Goal: Task Accomplishment & Management: Use online tool/utility

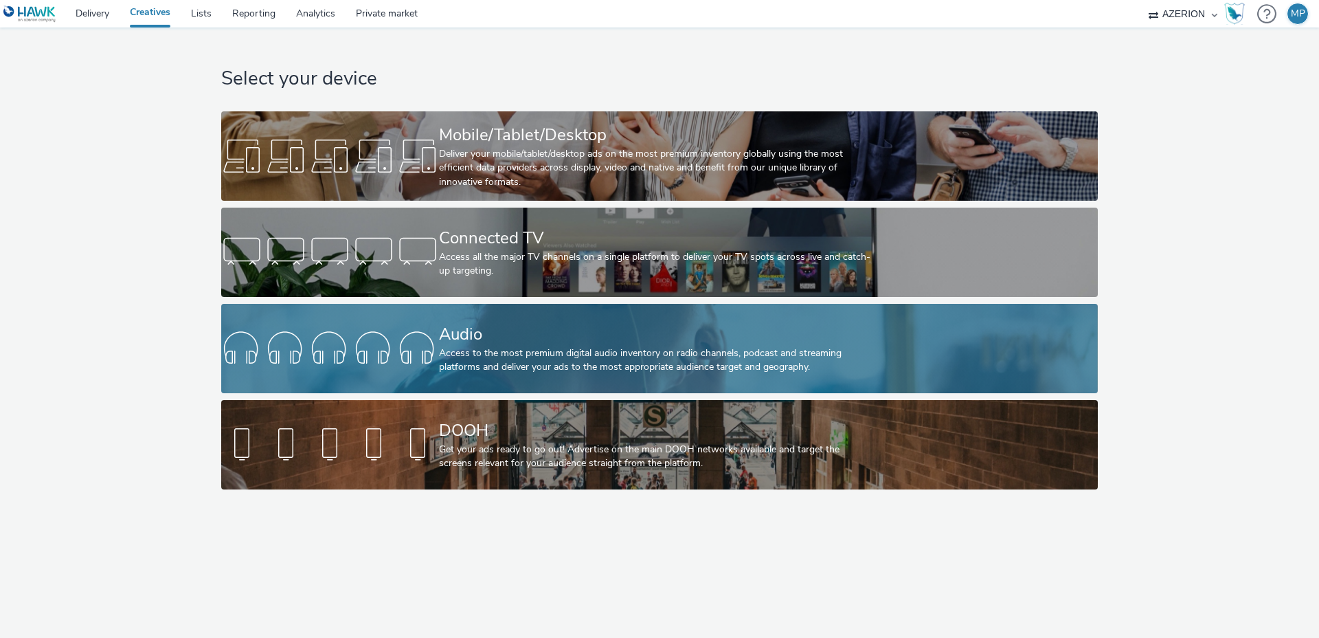
click at [480, 350] on div "Access to the most premium digital audio inventory on radio channels, podcast a…" at bounding box center [657, 360] width 436 height 28
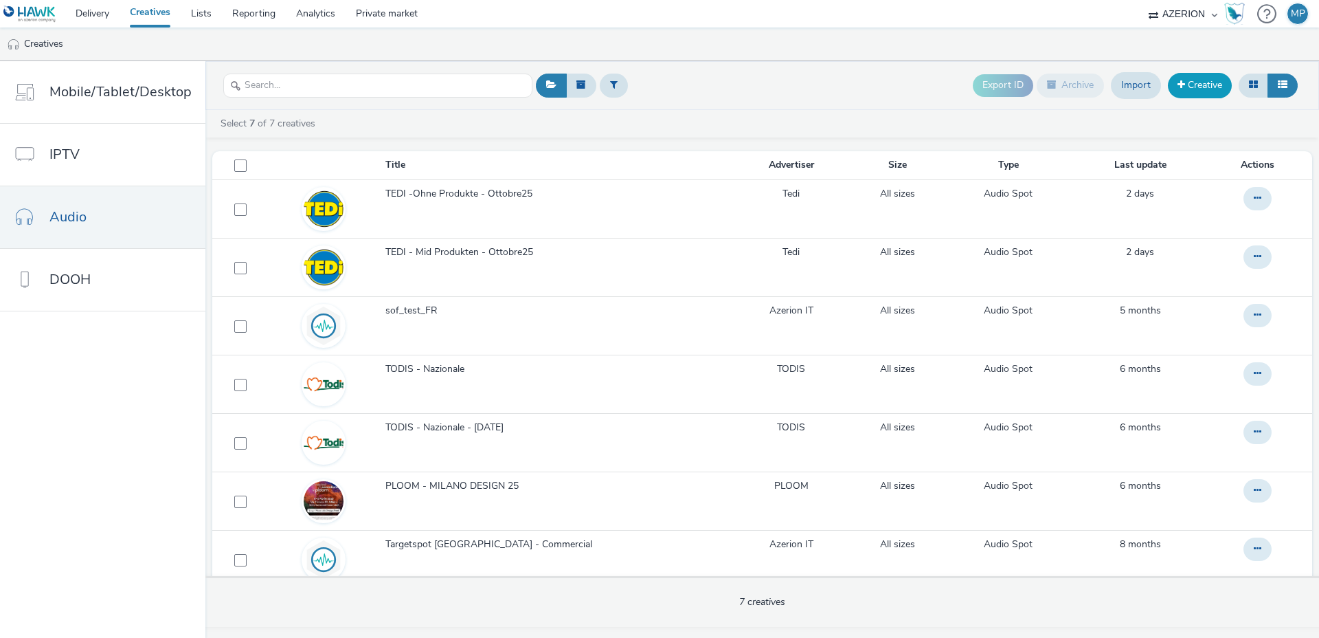
click at [1194, 79] on link "Creative" at bounding box center [1200, 85] width 64 height 25
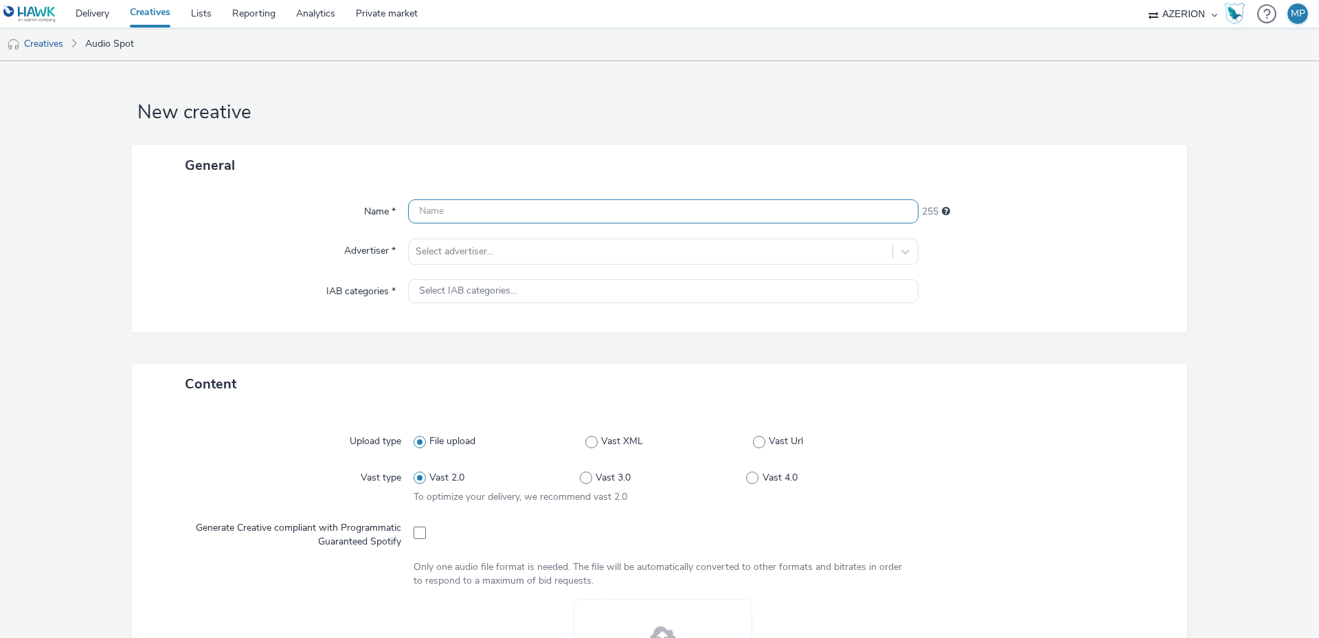
click at [588, 210] on input "text" at bounding box center [663, 211] width 511 height 24
paste input "[URL][DOMAIN_NAME]"
type input "[URL][DOMAIN_NAME]"
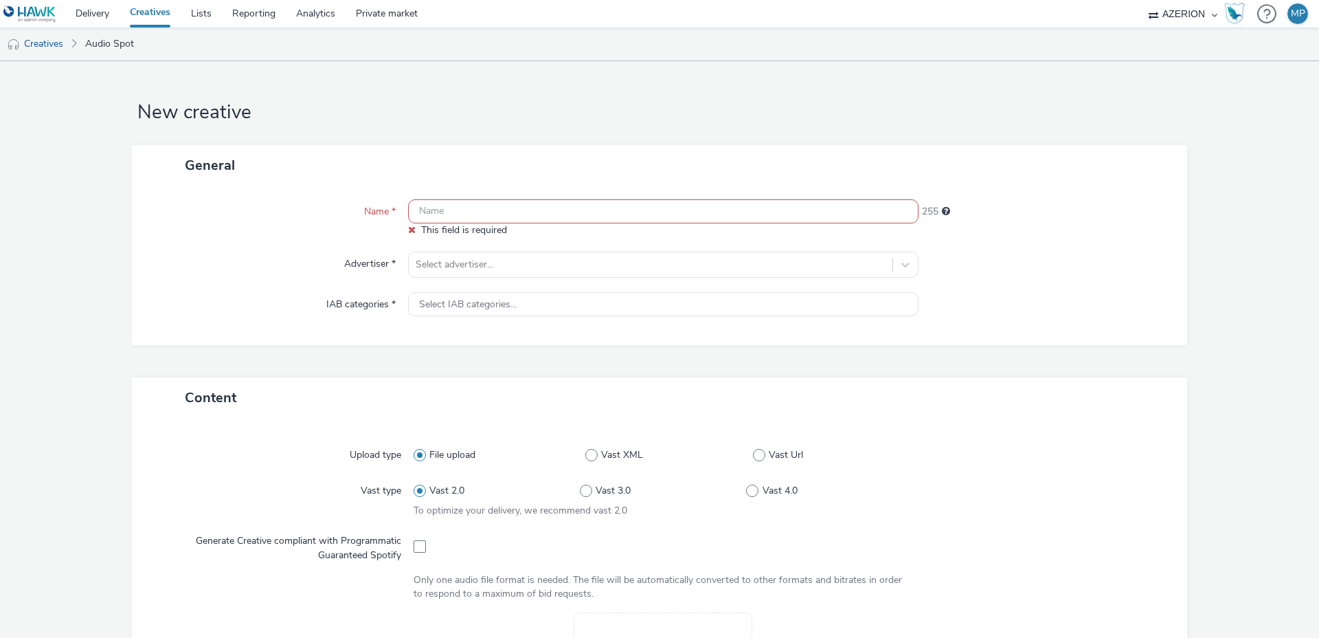
paste input "opp-00082244"
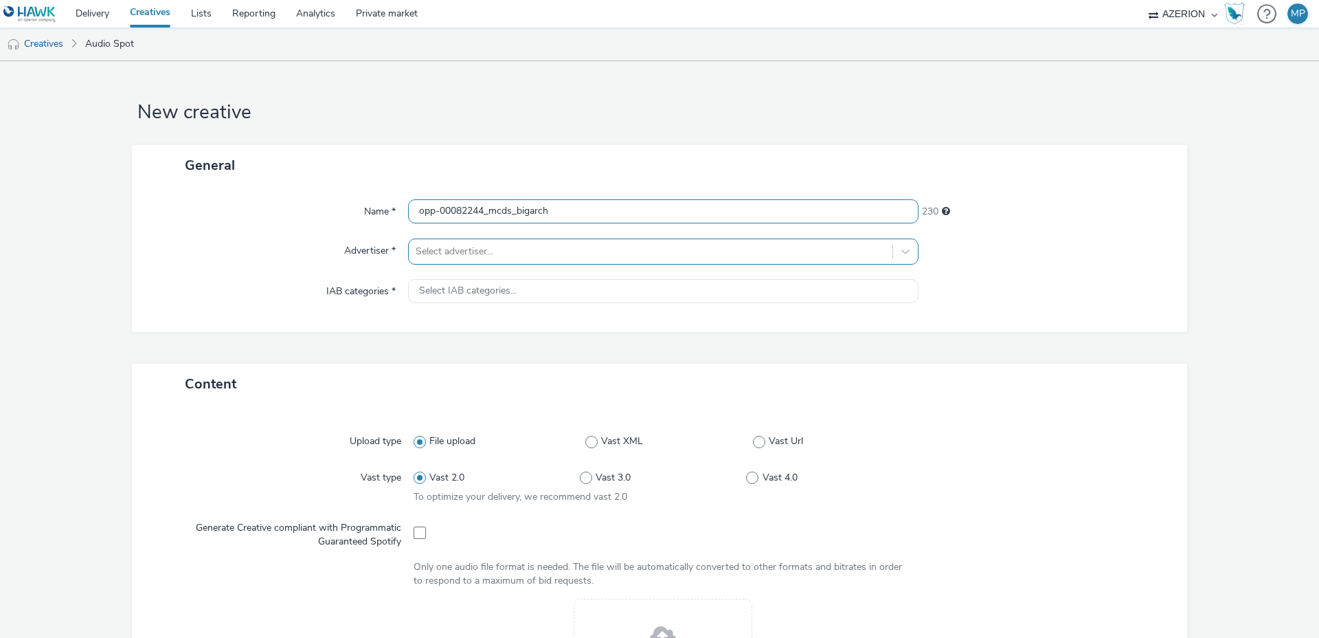
type input "opp-00082244_mcds_bigarch"
click at [432, 249] on div at bounding box center [651, 251] width 470 height 16
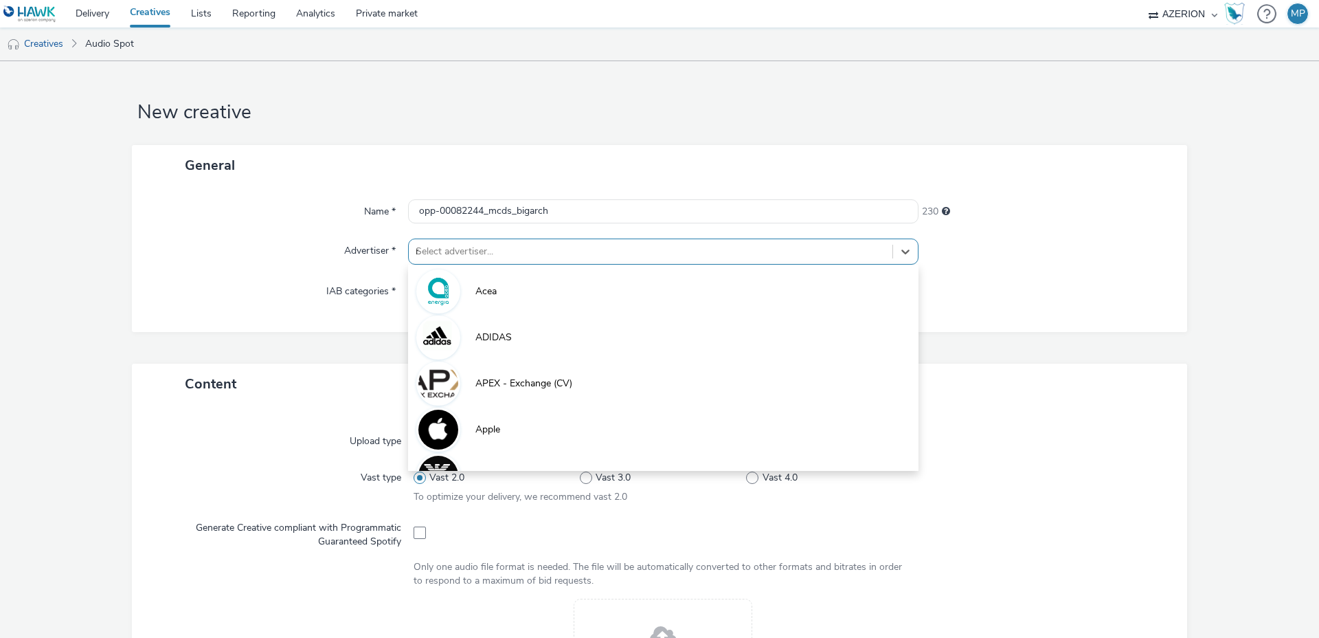
type input "mcd"
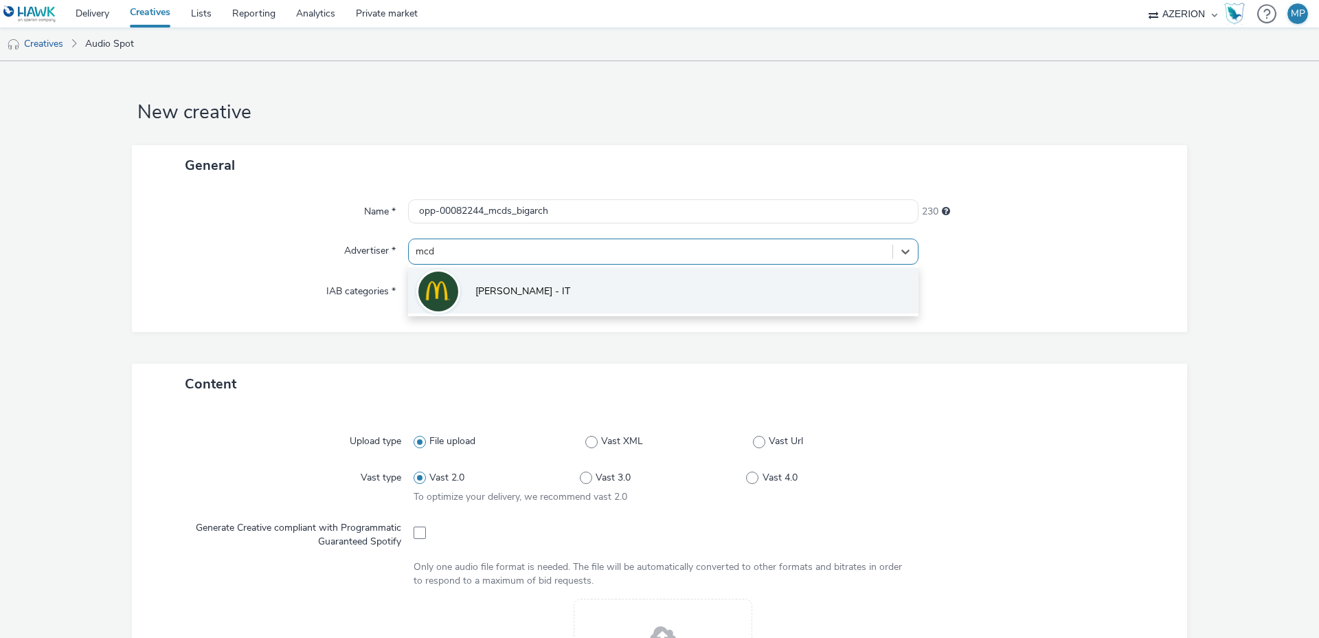
click at [500, 293] on span "[PERSON_NAME] - IT" at bounding box center [523, 291] width 95 height 14
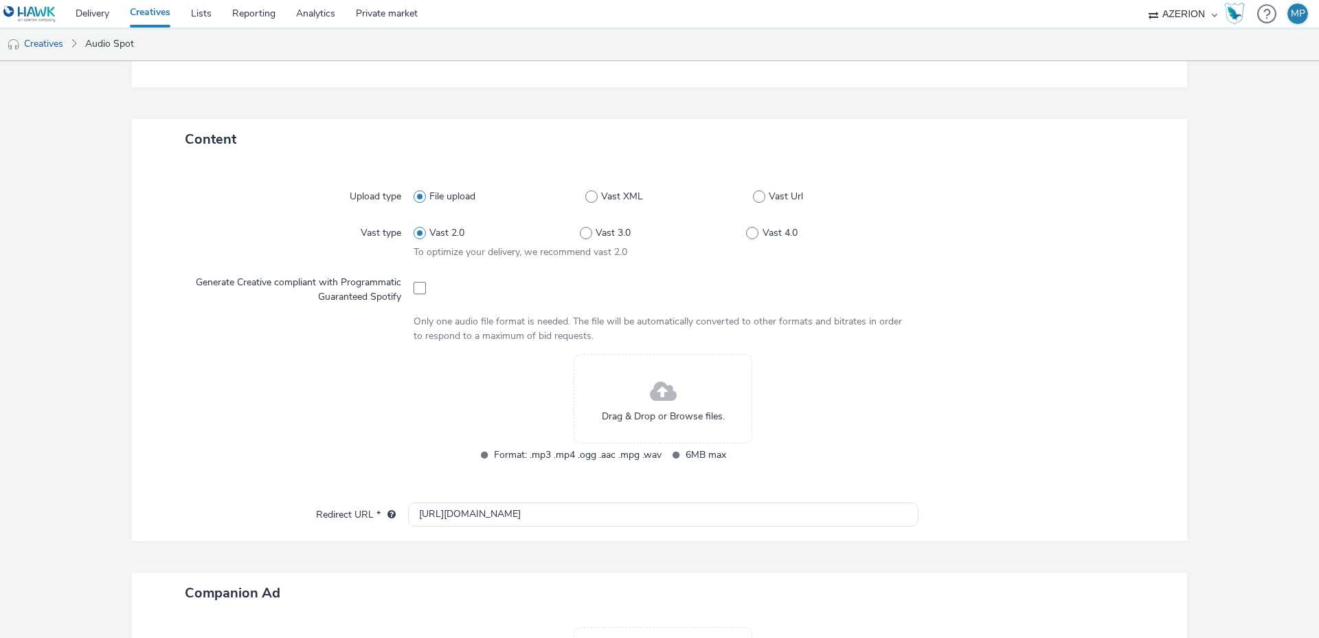
scroll to position [265, 0]
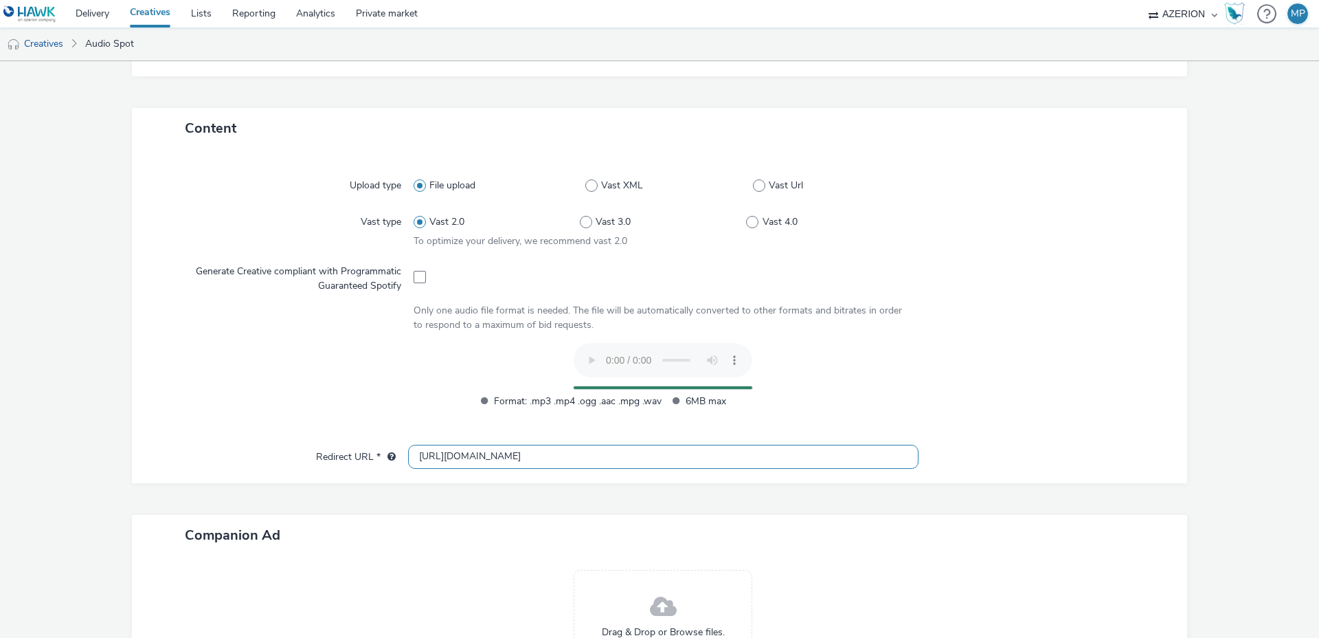
click at [435, 456] on input "[URL][DOMAIN_NAME]" at bounding box center [663, 457] width 511 height 24
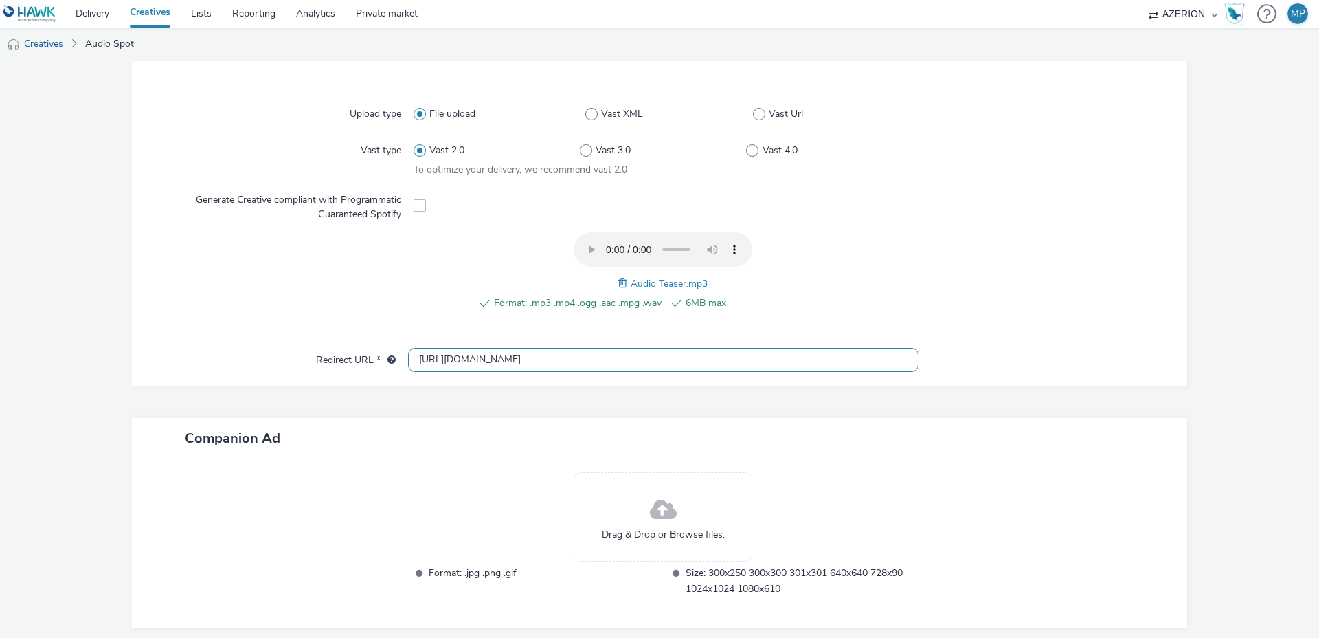
scroll to position [394, 0]
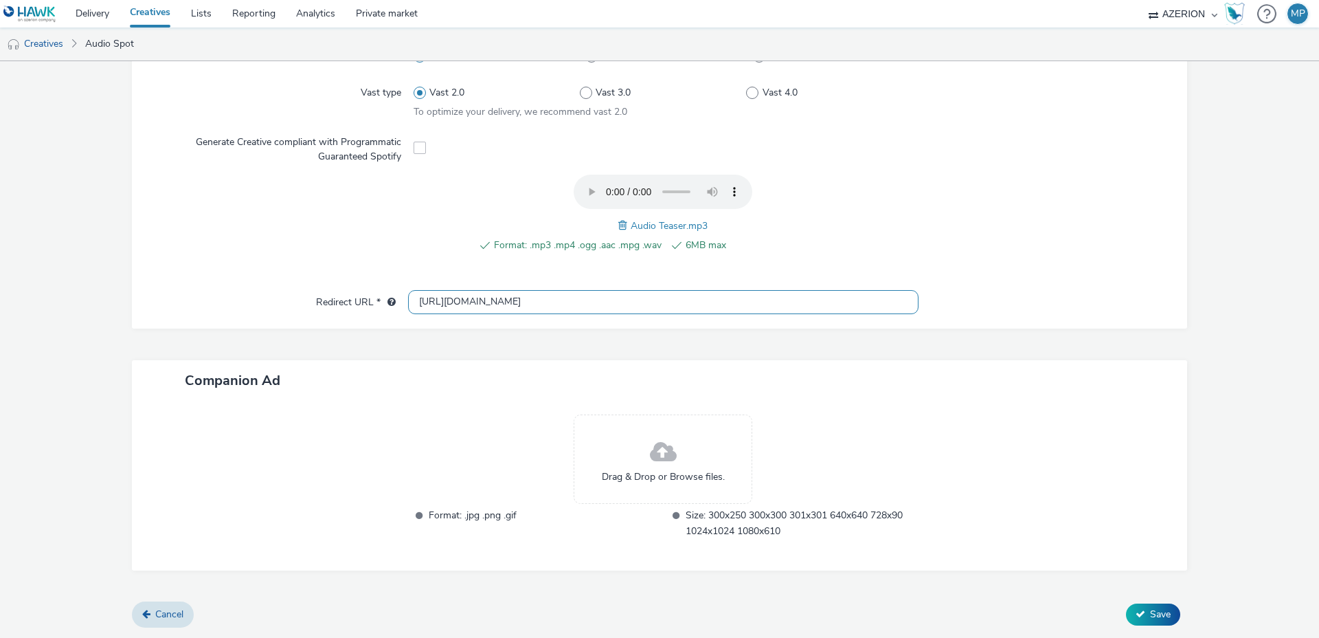
type input "[URL][DOMAIN_NAME]"
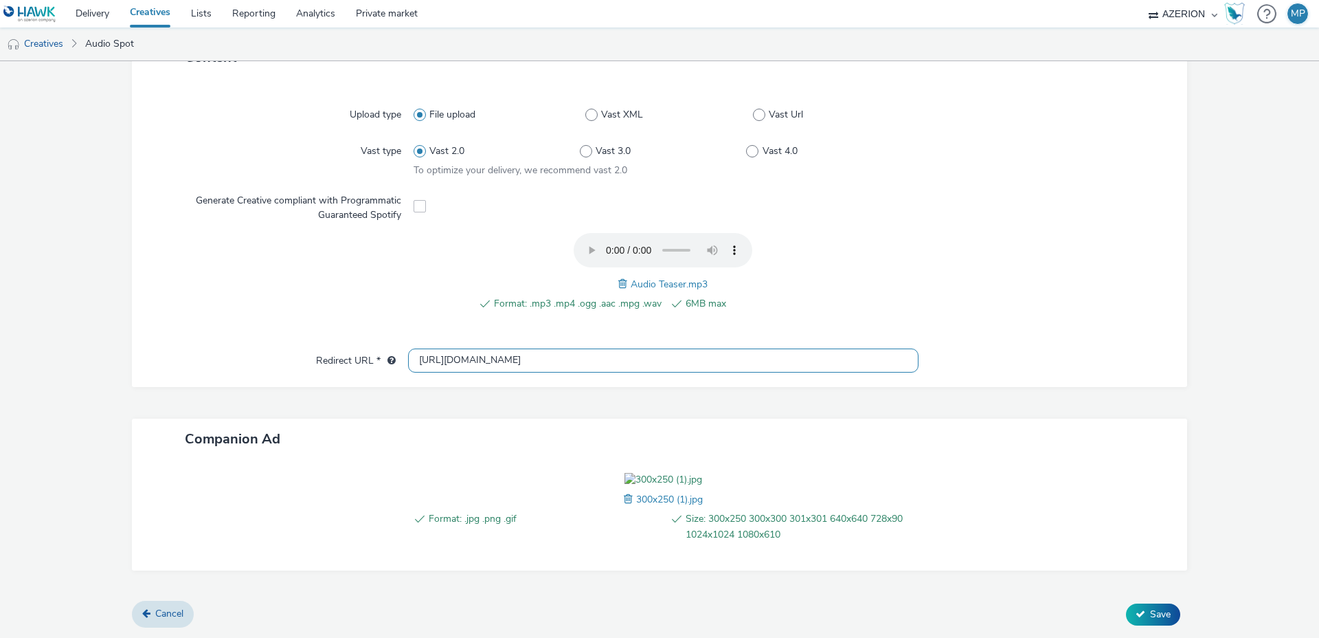
scroll to position [415, 0]
click at [1145, 610] on button "Save" at bounding box center [1153, 614] width 54 height 22
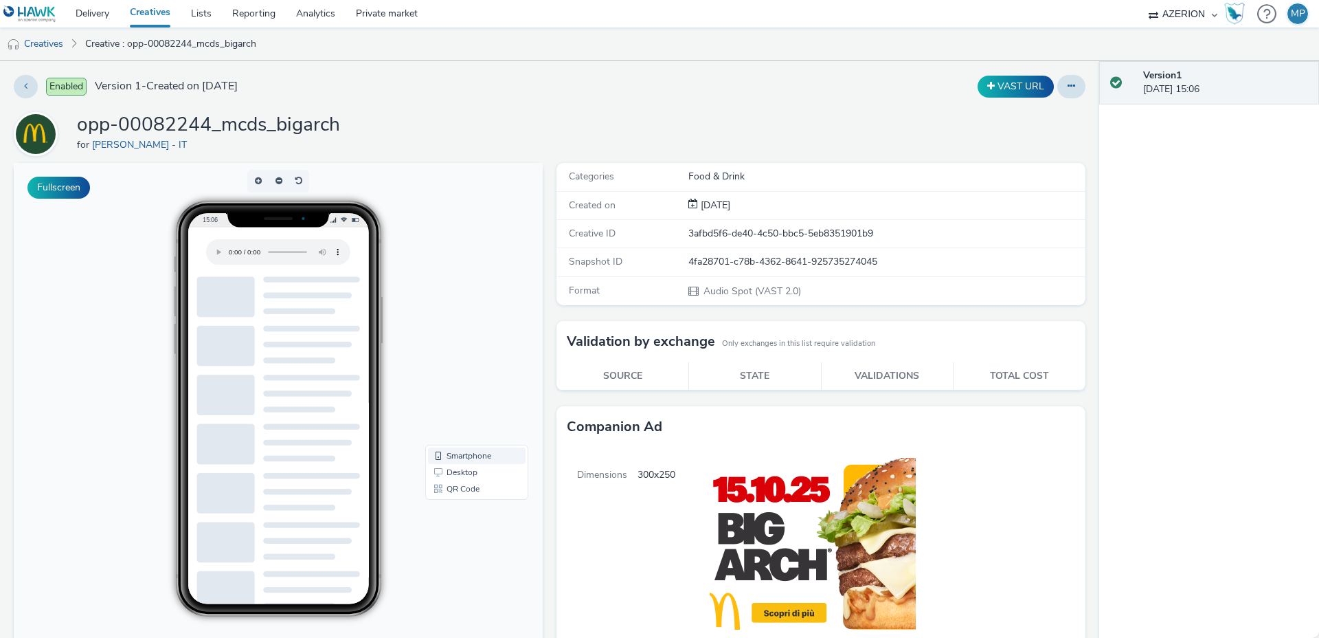
click at [457, 457] on link "Smartphone" at bounding box center [477, 455] width 98 height 16
click at [64, 186] on button "Fullscreen" at bounding box center [58, 188] width 63 height 22
click at [50, 47] on link "Creatives" at bounding box center [35, 43] width 70 height 33
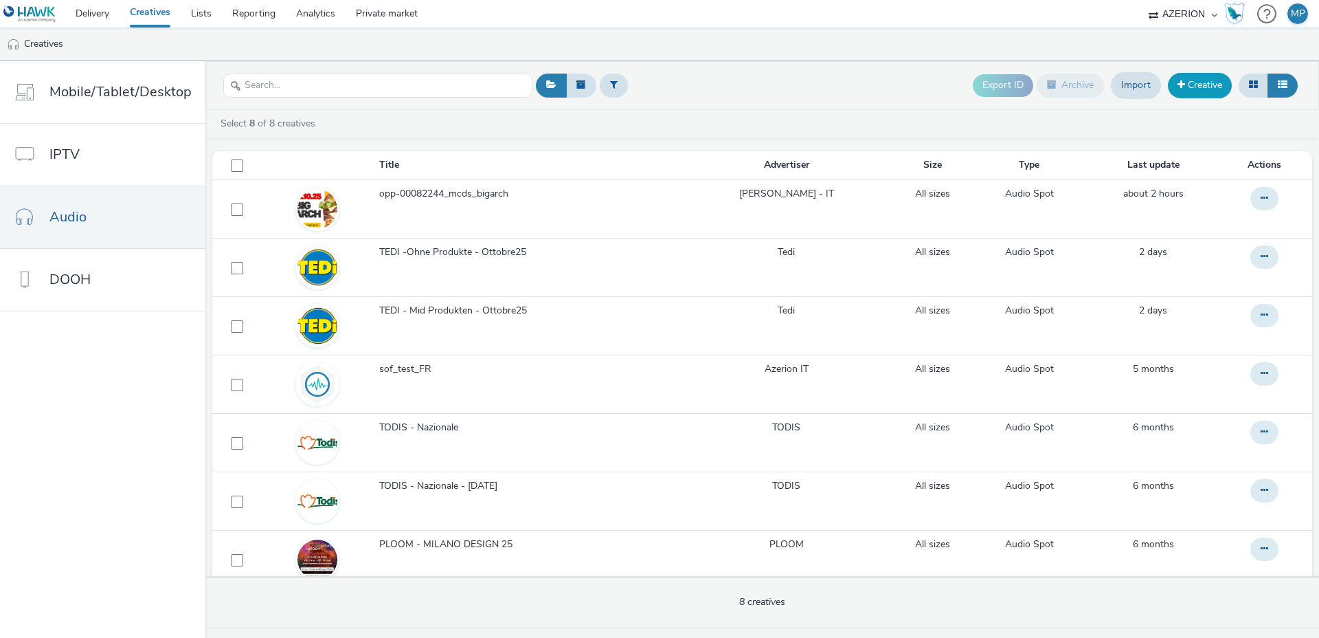
click at [1206, 89] on link "Creative" at bounding box center [1200, 85] width 64 height 25
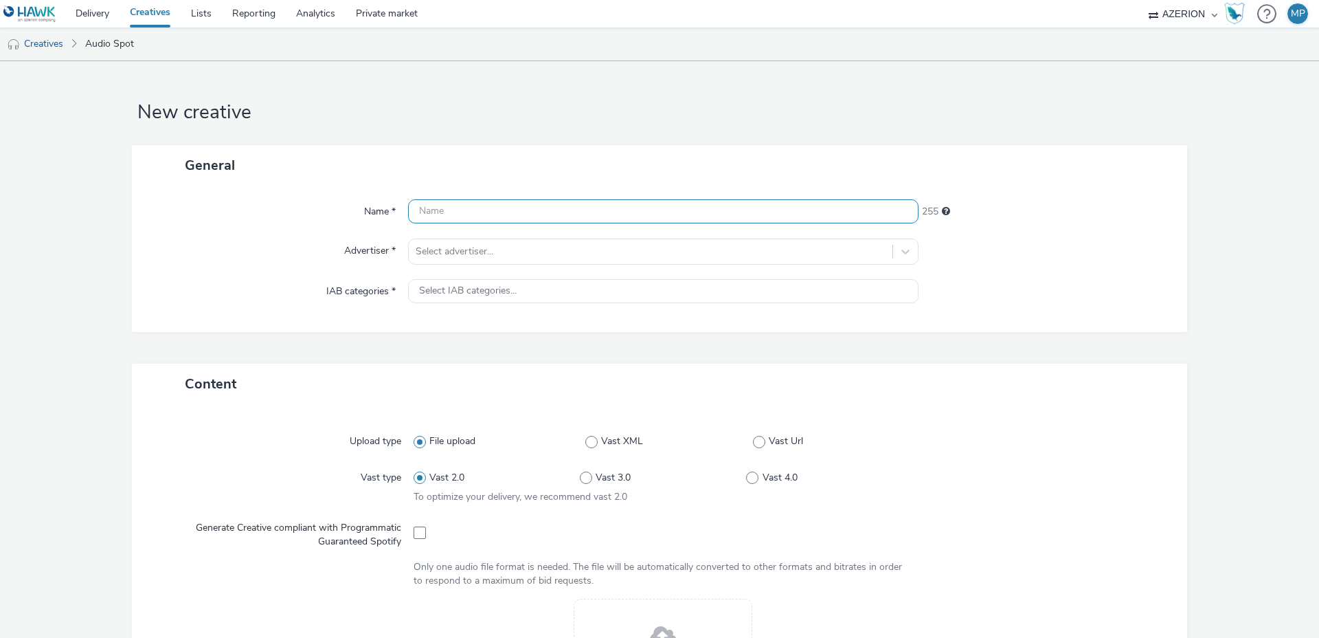
click at [517, 206] on input "text" at bounding box center [663, 211] width 511 height 24
paste input "[URL][DOMAIN_NAME]"
type input "[URL][DOMAIN_NAME]"
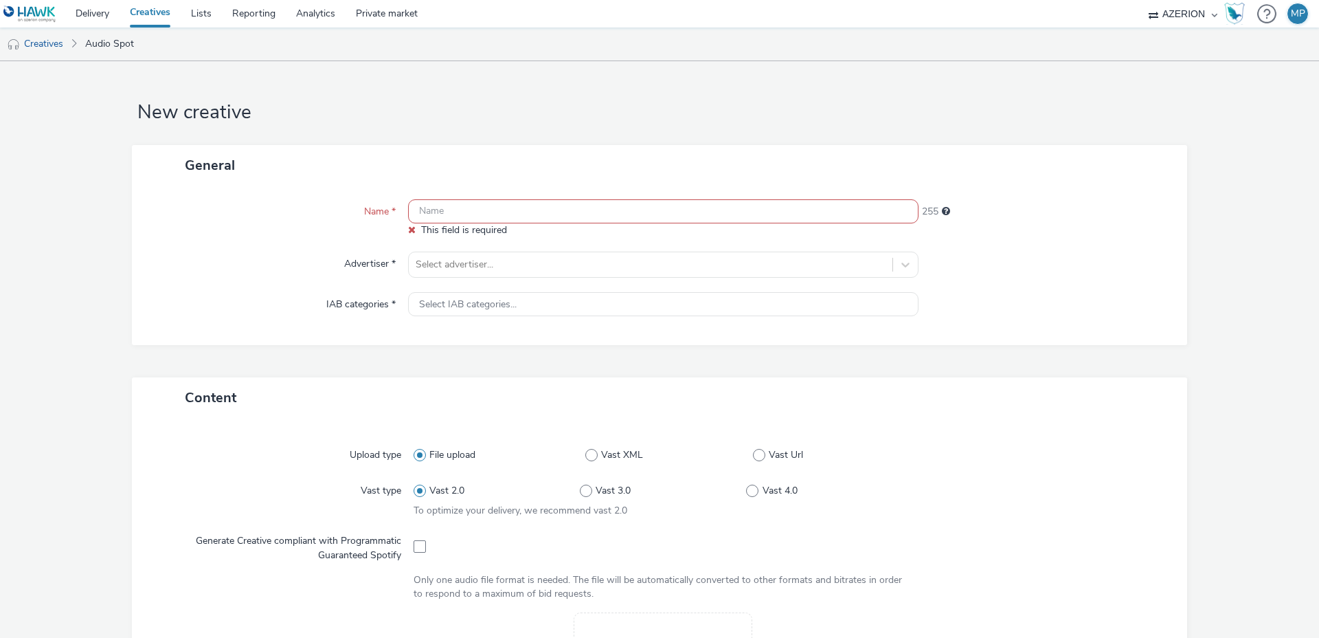
paste input "opp-00082244"
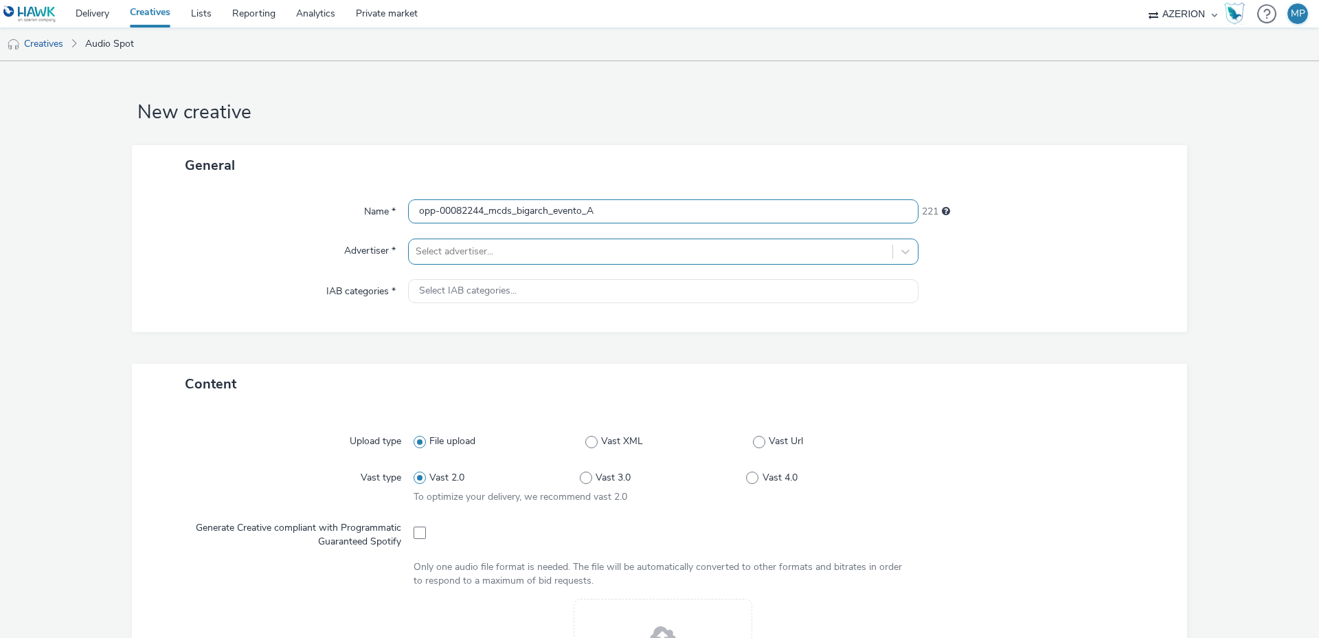
type input "opp-00082244_mcds_bigarch_evento_A"
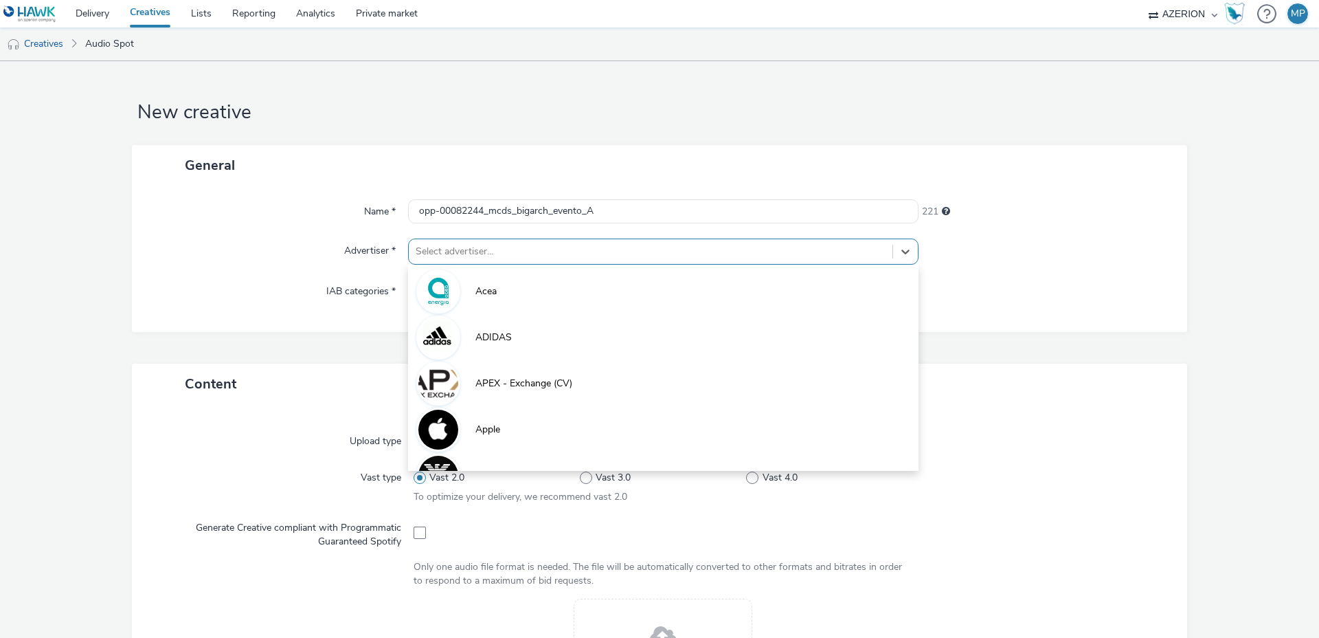
click at [434, 242] on div "Select advertiser..." at bounding box center [651, 252] width 484 height 22
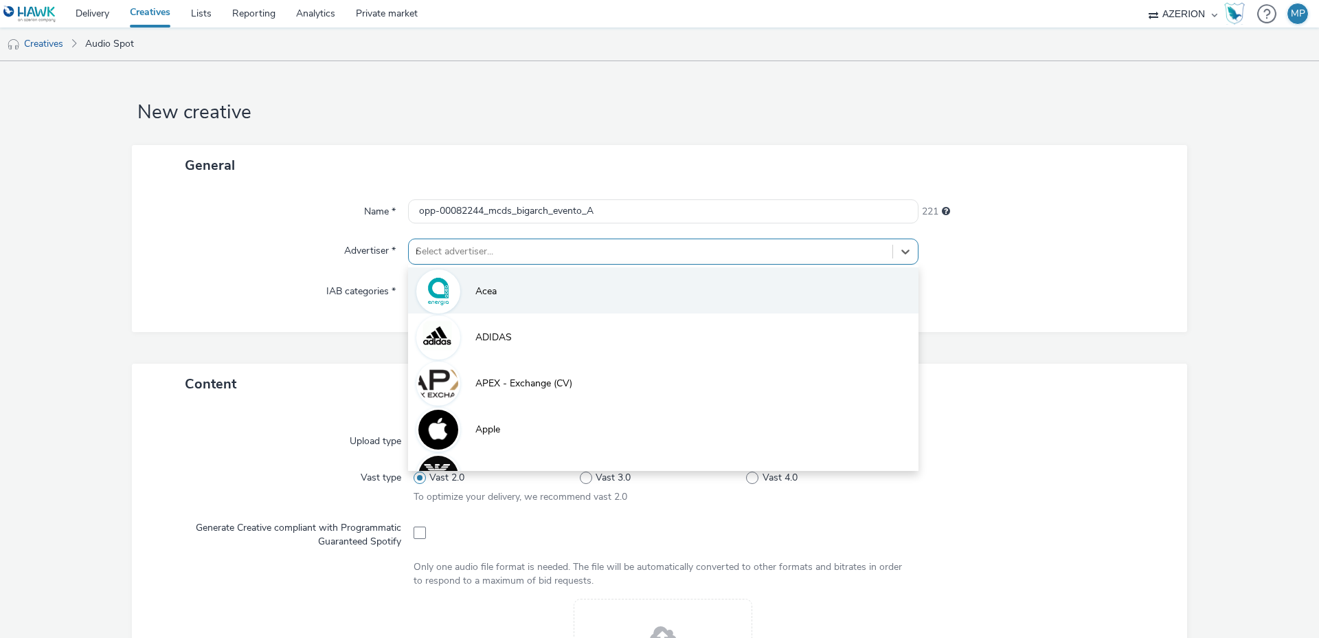
type input "mcd"
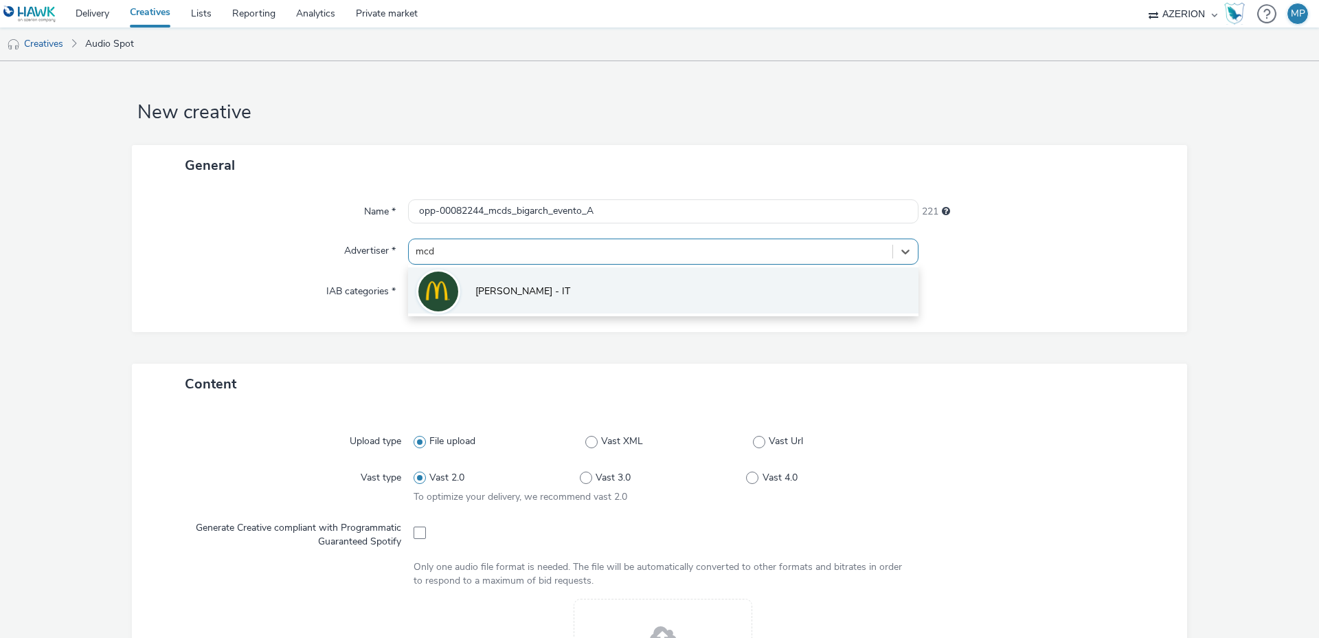
click at [504, 302] on li "[PERSON_NAME] - IT" at bounding box center [663, 290] width 511 height 46
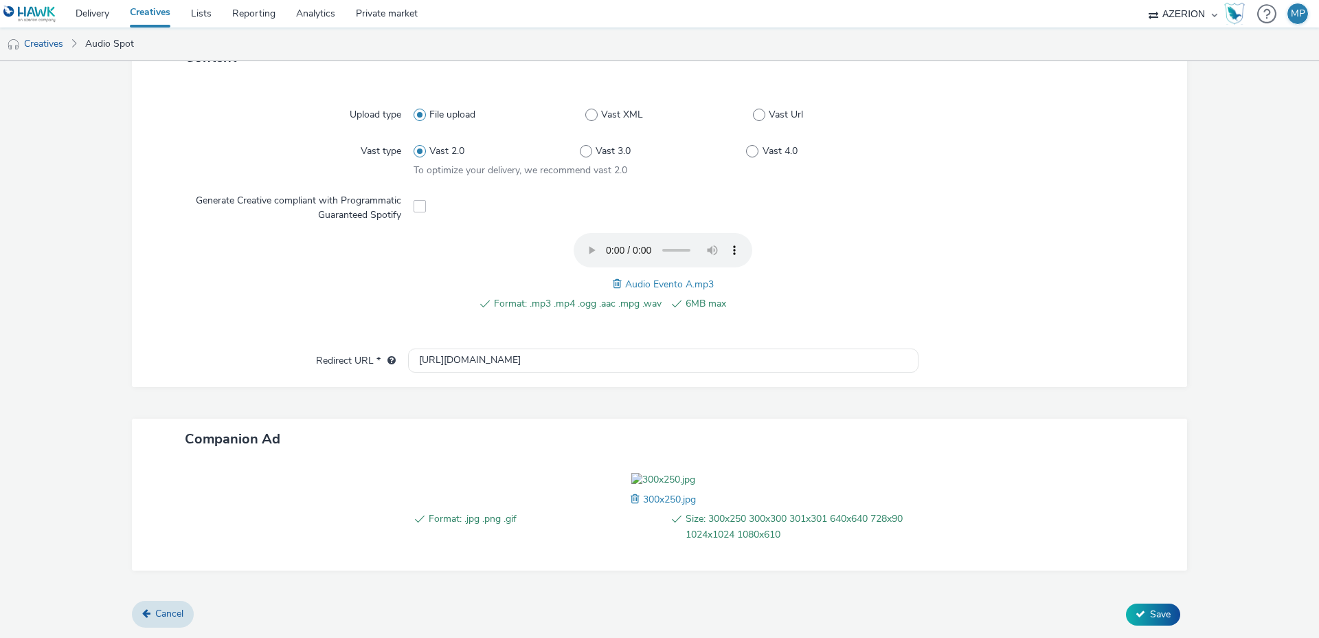
scroll to position [415, 0]
click at [435, 348] on input "[URL][DOMAIN_NAME]" at bounding box center [663, 360] width 511 height 24
type input "[URL][DOMAIN_NAME]"
click at [1153, 609] on span "Save" at bounding box center [1160, 613] width 21 height 13
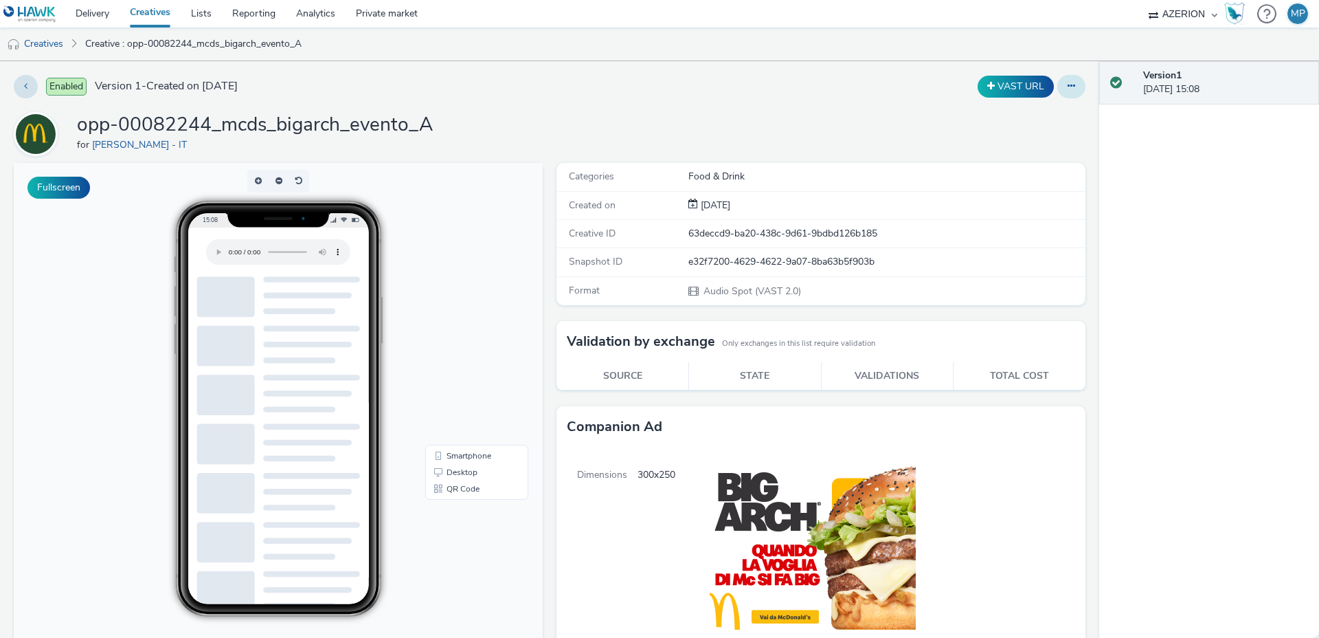
click at [1070, 92] on button at bounding box center [1072, 86] width 28 height 23
click at [1030, 144] on link "Duplicate" at bounding box center [1034, 141] width 103 height 27
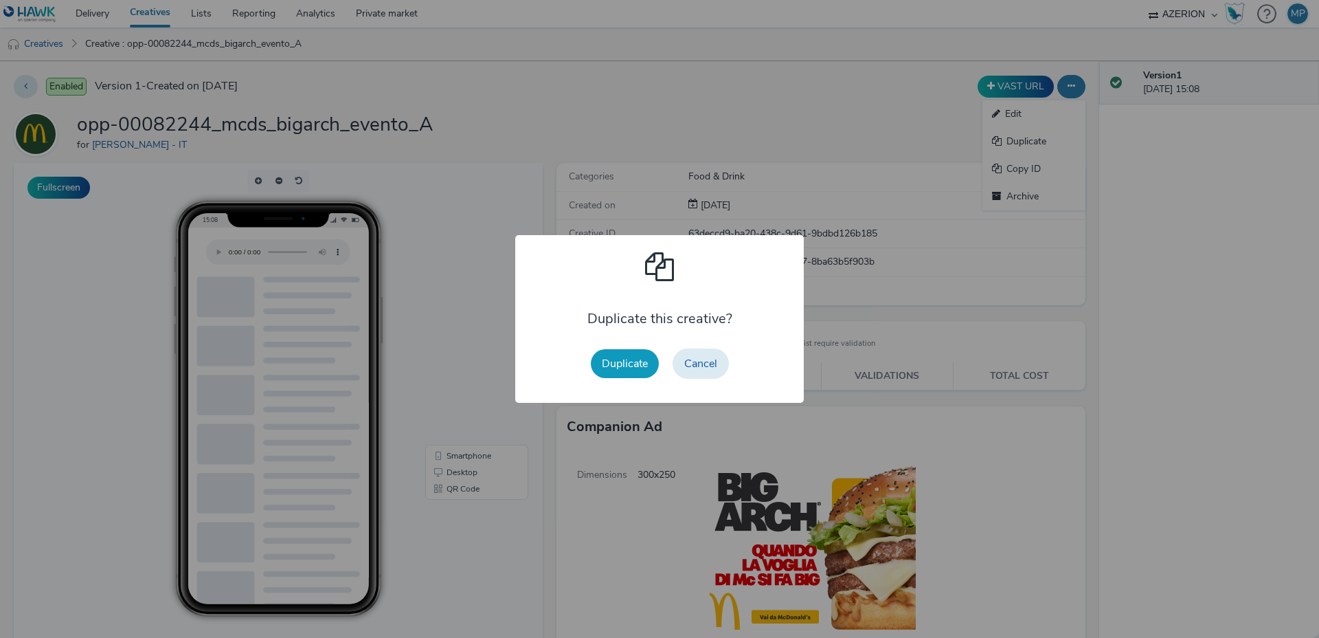
click at [631, 360] on button "Duplicate" at bounding box center [625, 363] width 68 height 29
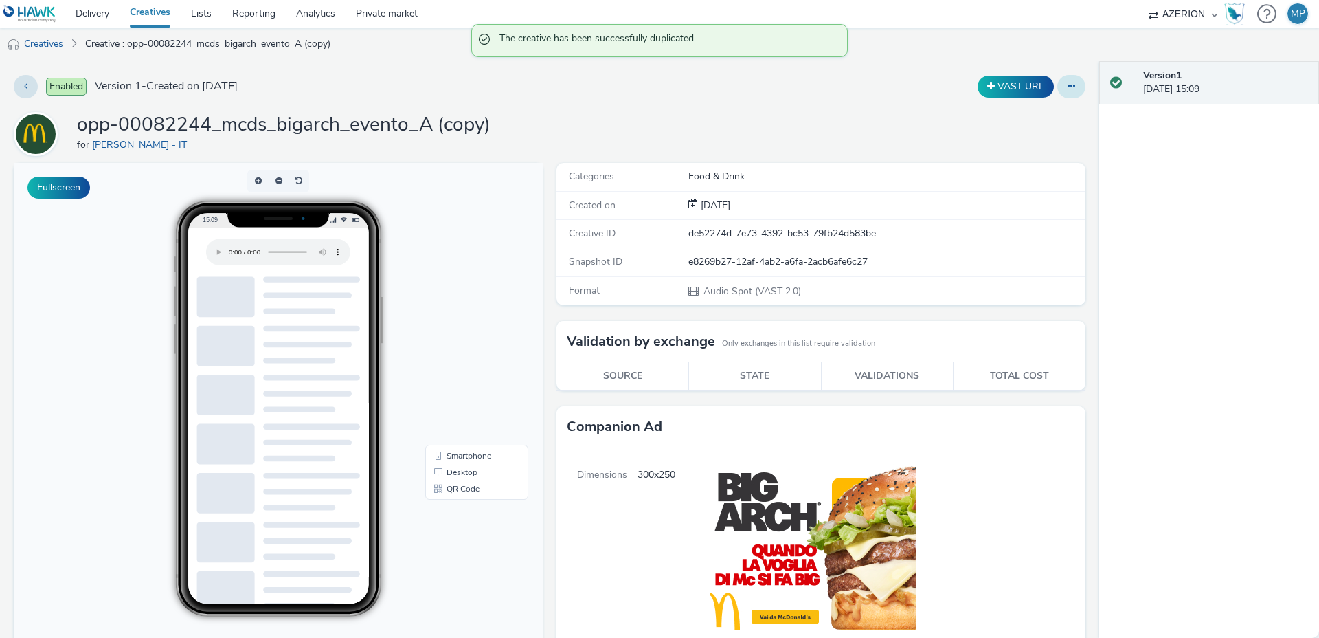
click at [1074, 89] on icon at bounding box center [1072, 86] width 8 height 10
click at [1041, 113] on link "Edit" at bounding box center [1034, 113] width 103 height 27
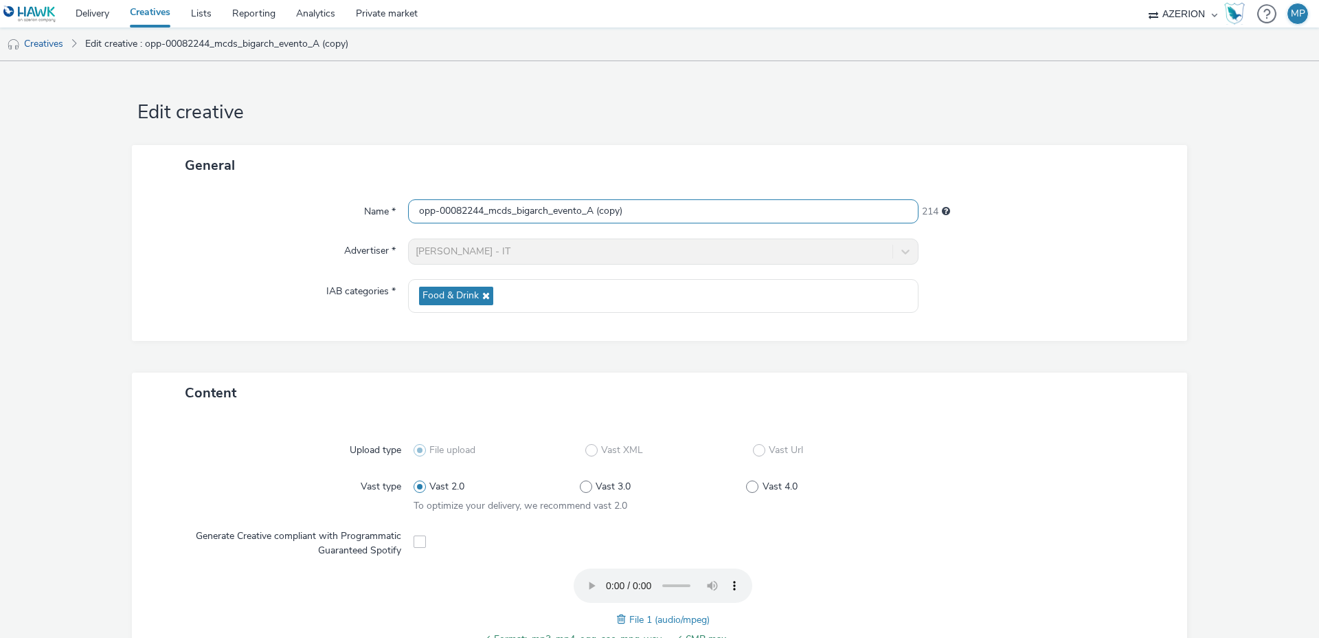
drag, startPoint x: 591, startPoint y: 212, endPoint x: 703, endPoint y: 213, distance: 112.0
click at [703, 213] on input "opp-00082244_mcds_bigarch_evento_A (copy)" at bounding box center [663, 211] width 511 height 24
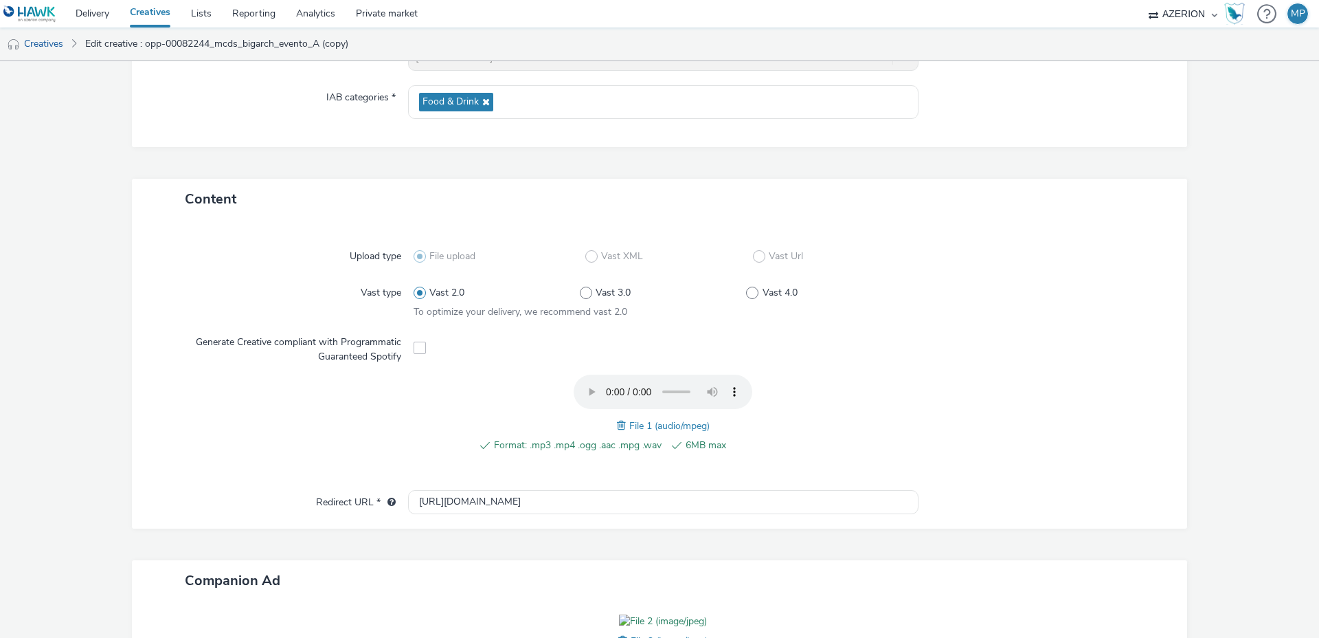
scroll to position [198, 0]
type input "opp-00082244_mcds_bigarch_evento_B"
click at [621, 419] on span at bounding box center [623, 421] width 12 height 15
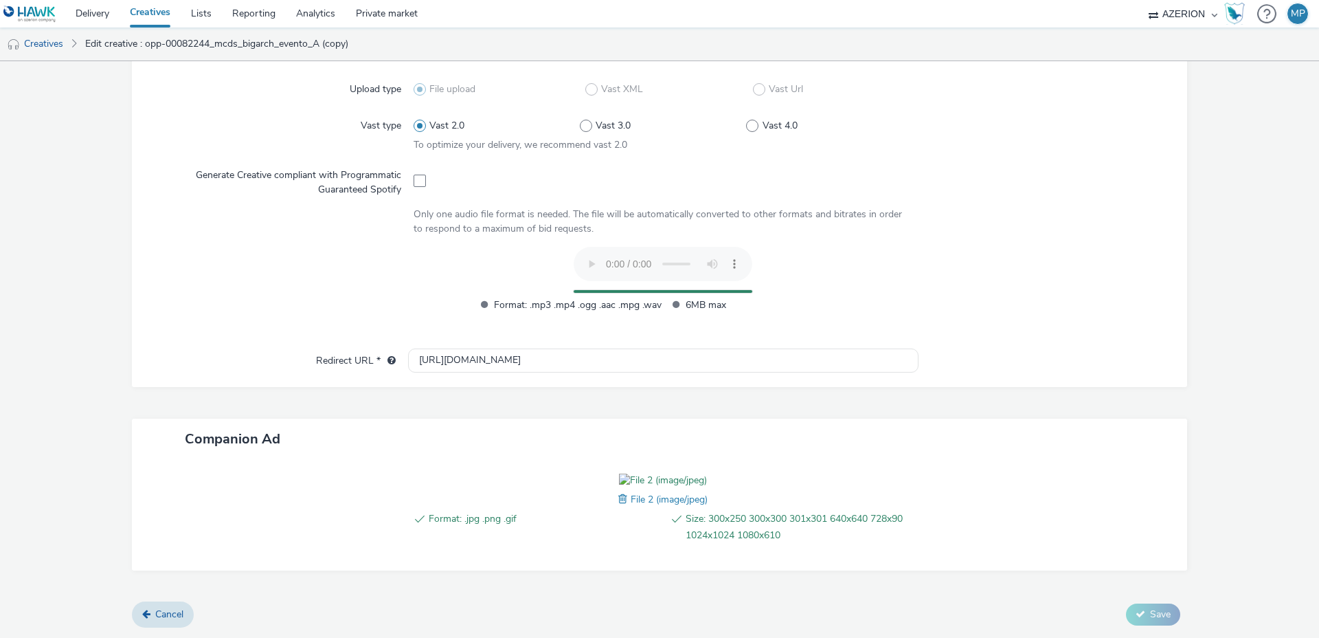
scroll to position [415, 0]
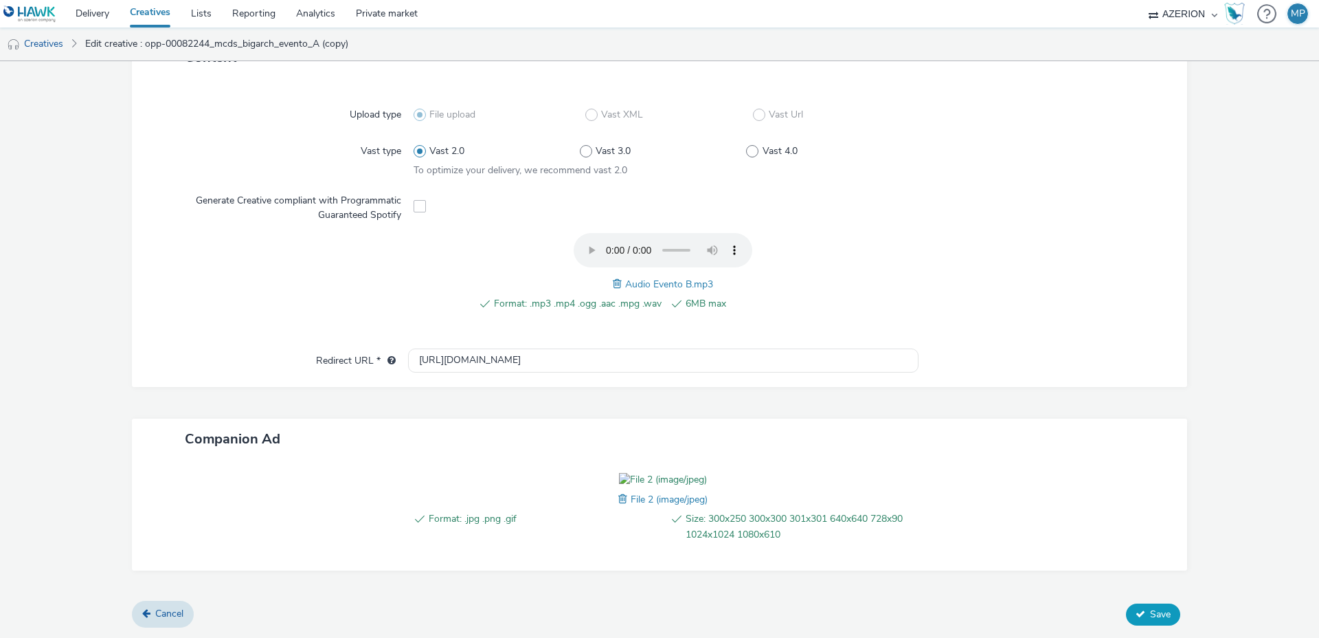
click at [1161, 618] on span "Save" at bounding box center [1160, 613] width 21 height 13
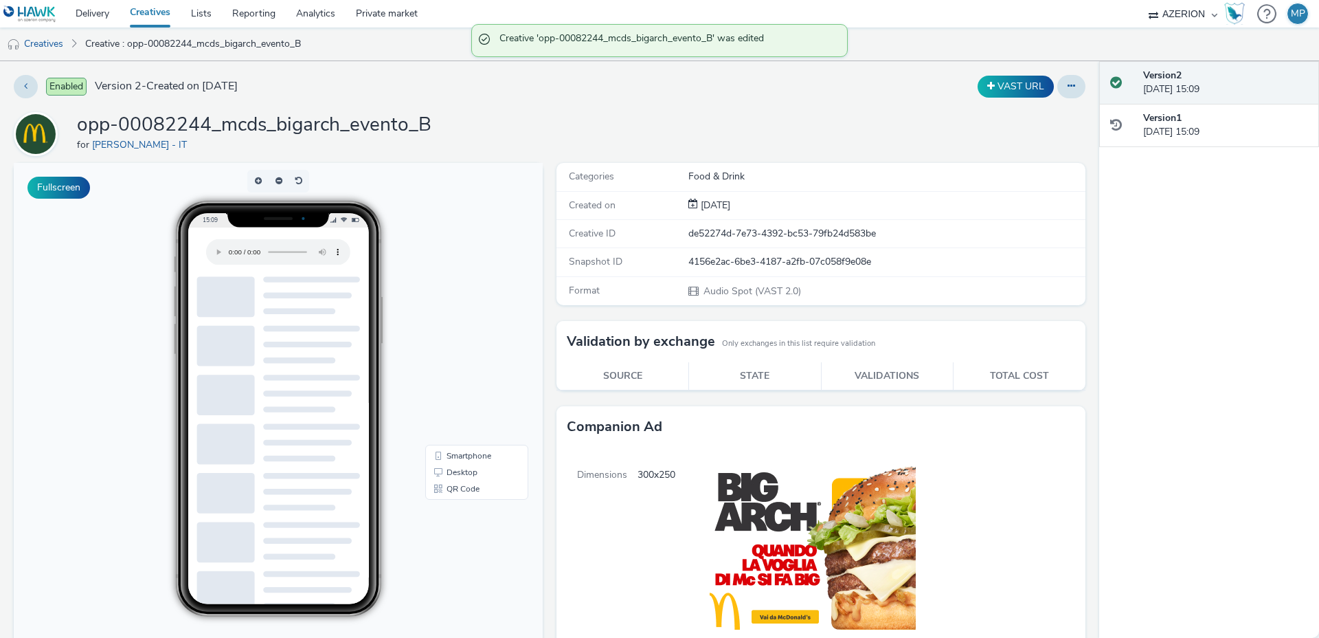
scroll to position [8, 0]
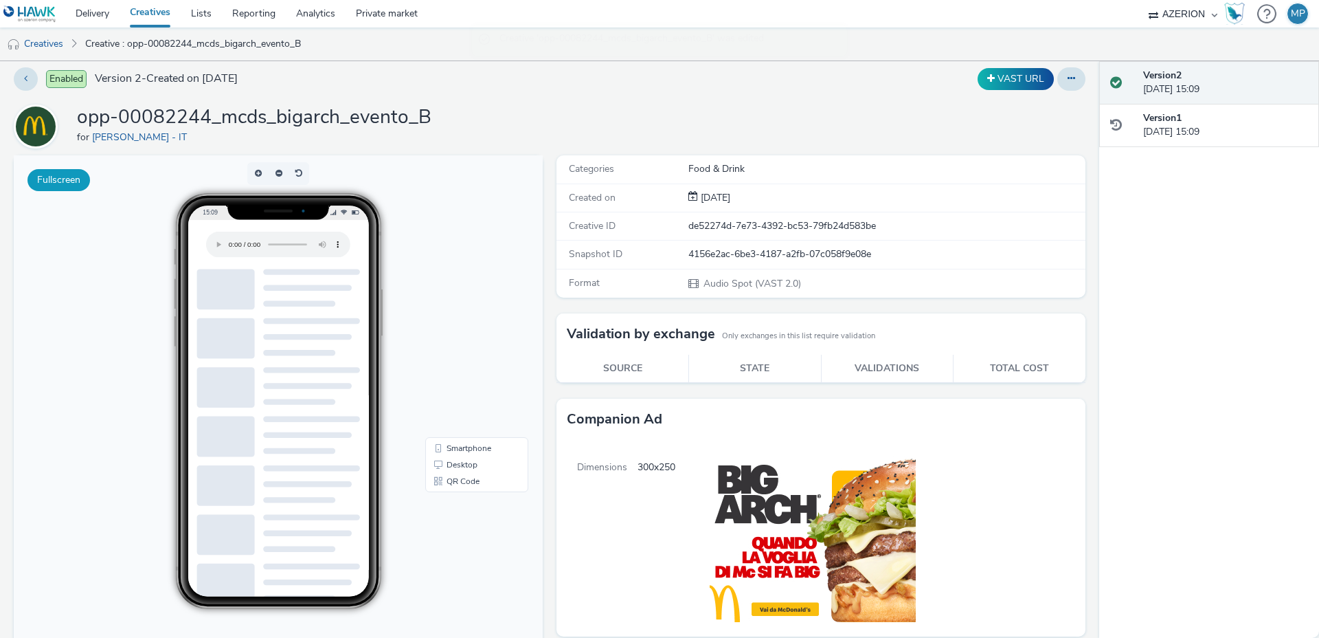
click at [52, 181] on button "Fullscreen" at bounding box center [58, 180] width 63 height 22
click at [52, 45] on link "Creatives" at bounding box center [35, 43] width 70 height 33
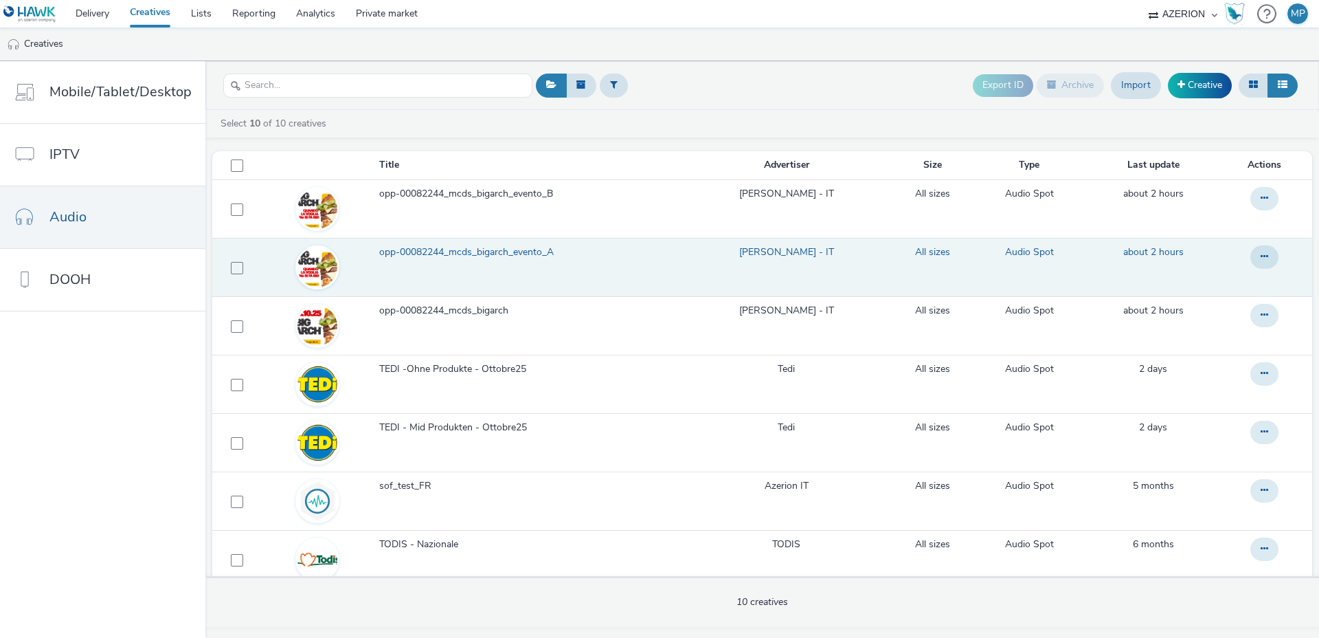
click at [505, 246] on span "opp-00082244_mcds_bigarch_evento_A" at bounding box center [469, 252] width 180 height 14
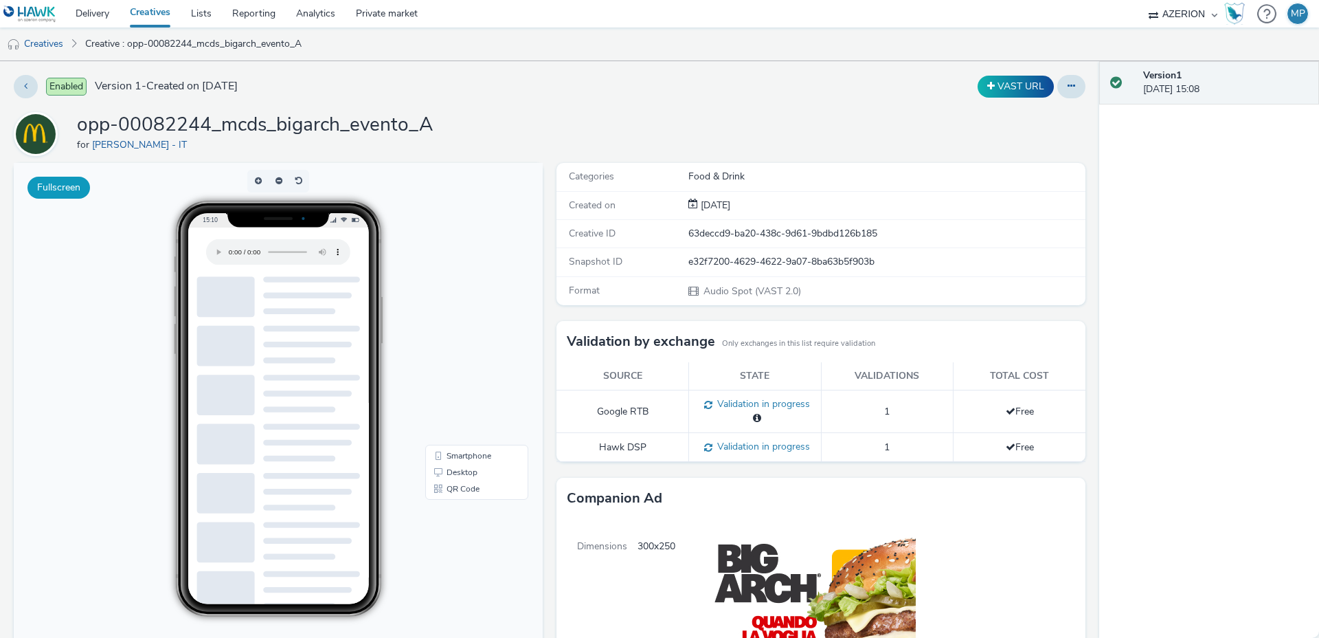
click at [54, 182] on button "Fullscreen" at bounding box center [58, 188] width 63 height 22
drag, startPoint x: 128, startPoint y: 130, endPoint x: 116, endPoint y: 126, distance: 12.8
click at [128, 129] on h1 "opp-00082244_mcds_bigarch_evento_A" at bounding box center [255, 125] width 356 height 26
drag, startPoint x: 100, startPoint y: 125, endPoint x: 208, endPoint y: 122, distance: 107.3
click at [208, 122] on h1 "opp-00082244_mcds_bigarch_evento_A" at bounding box center [255, 125] width 356 height 26
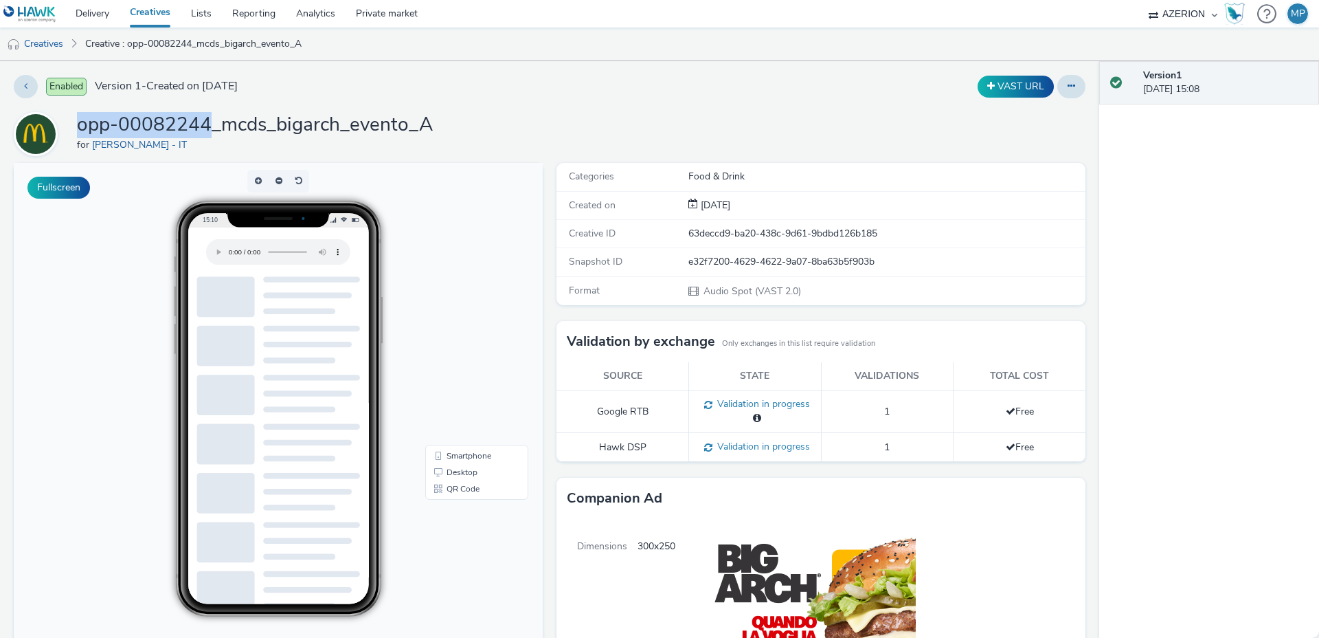
copy h1 "opp-00082244"
click at [96, 10] on link "Delivery" at bounding box center [92, 13] width 54 height 27
